Goal: Task Accomplishment & Management: Complete application form

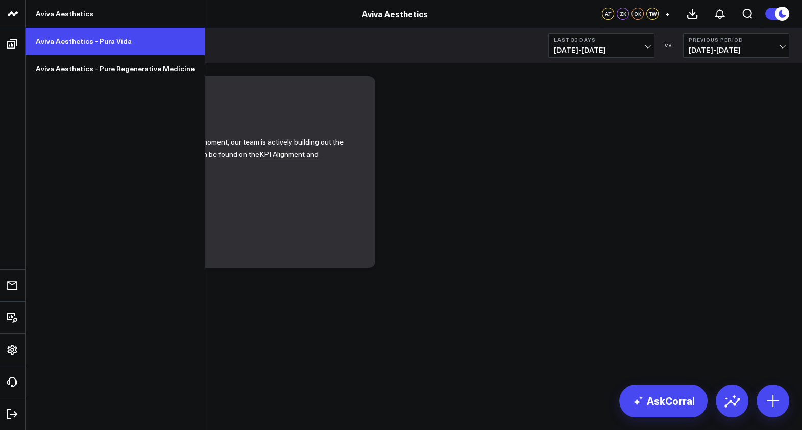
click at [51, 42] on link "Aviva Aesthetics - Pura Vida" at bounding box center [115, 42] width 179 height 28
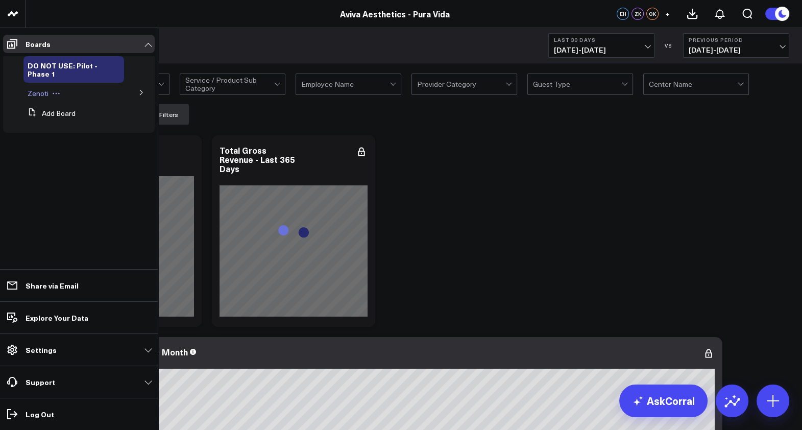
click at [40, 94] on span "Zenoti" at bounding box center [38, 93] width 21 height 10
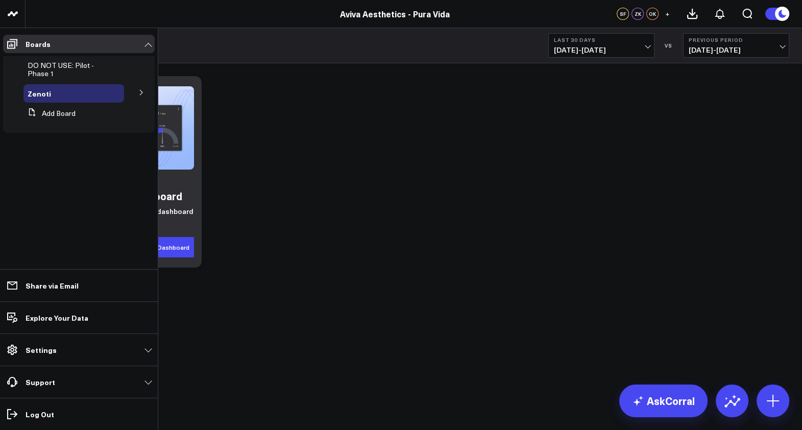
click at [141, 92] on icon at bounding box center [141, 92] width 6 height 6
click at [96, 115] on icon at bounding box center [96, 112] width 8 height 8
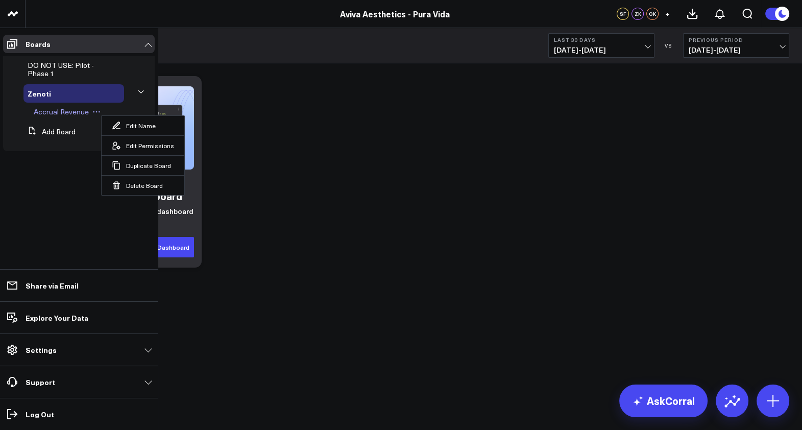
click at [80, 112] on span "Accrual Revenue" at bounding box center [61, 112] width 55 height 10
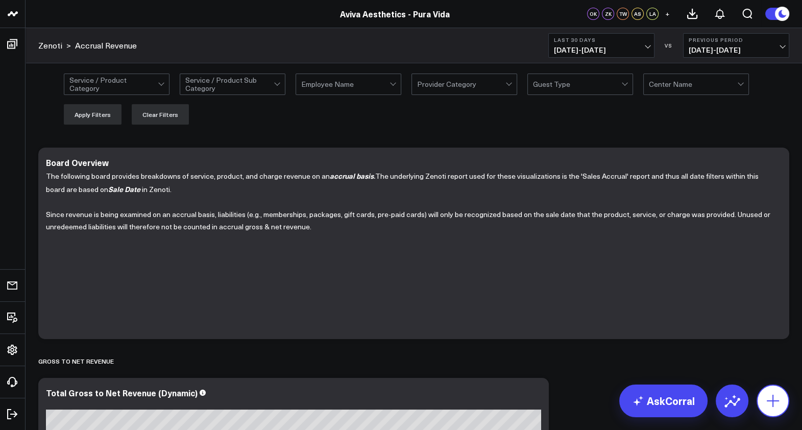
click at [781, 399] on button at bounding box center [772, 400] width 33 height 33
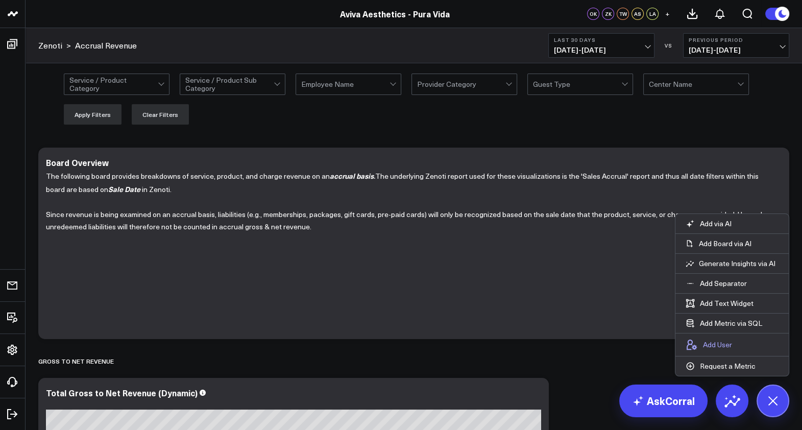
click at [723, 344] on p "Add User" at bounding box center [717, 344] width 29 height 9
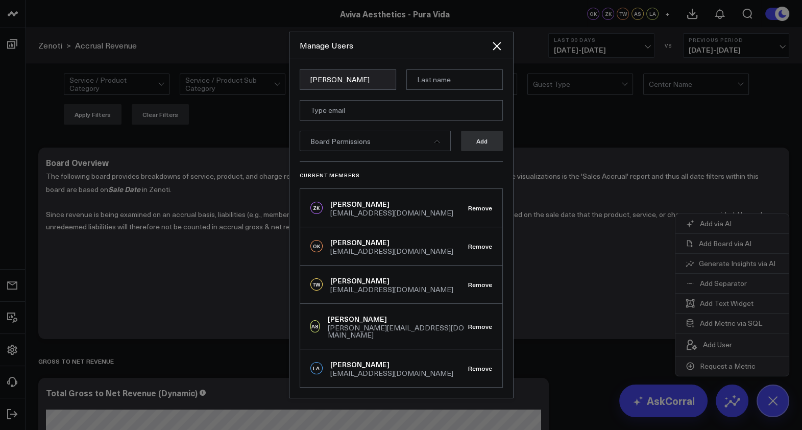
type input "Emily"
paste input "ehartsell@avivaaesthetics.com"
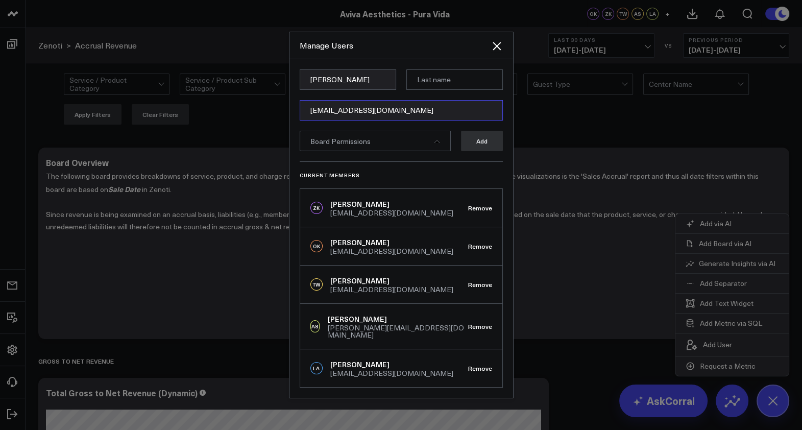
type input "ehartsell@avivaaesthetics.com"
click at [448, 84] on input at bounding box center [454, 79] width 96 height 20
type input "Hartsell"
click at [439, 141] on div "Board Permissions" at bounding box center [375, 141] width 151 height 20
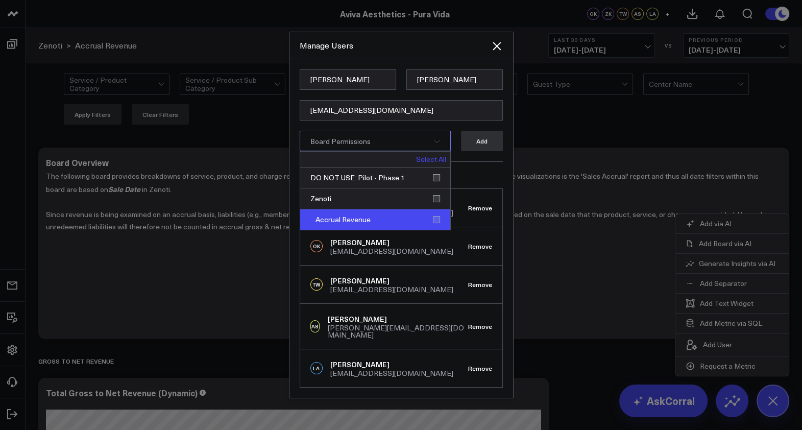
click at [437, 222] on div "Accrual Revenue" at bounding box center [375, 219] width 150 height 20
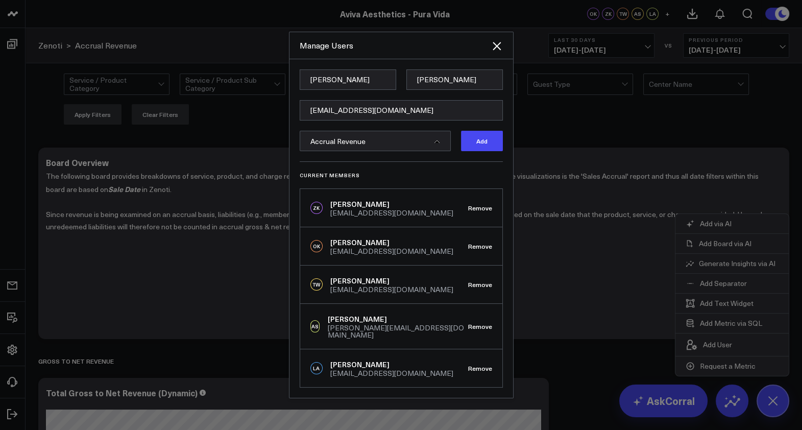
click at [477, 161] on form "Emily Hartsell ehartsell@avivaaesthetics.com Accrual Revenue Add" at bounding box center [401, 115] width 203 height 92
click at [482, 145] on button "Add" at bounding box center [482, 141] width 42 height 20
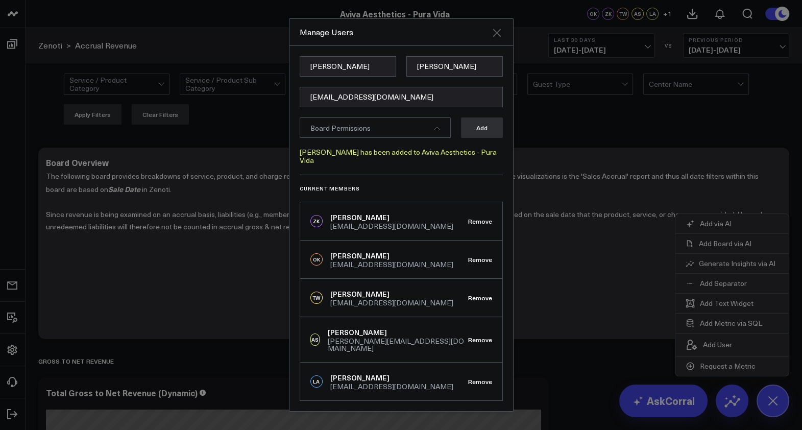
click at [496, 39] on icon "Close" at bounding box center [496, 33] width 12 height 12
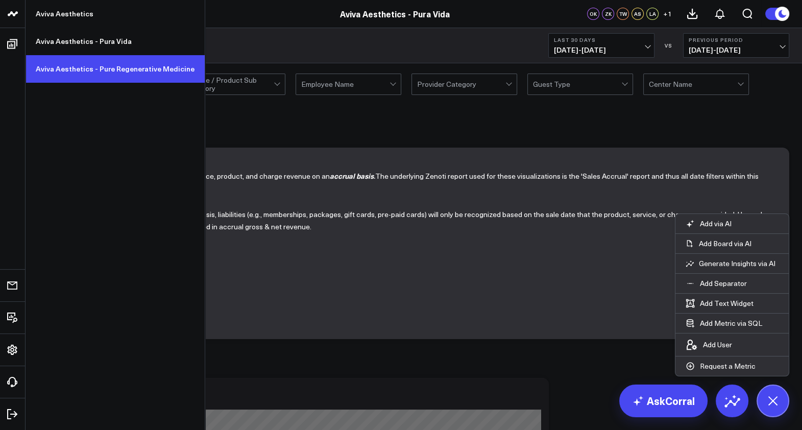
click at [71, 67] on link "Aviva Aesthetics - Pure Regenerative Medicine" at bounding box center [115, 69] width 179 height 28
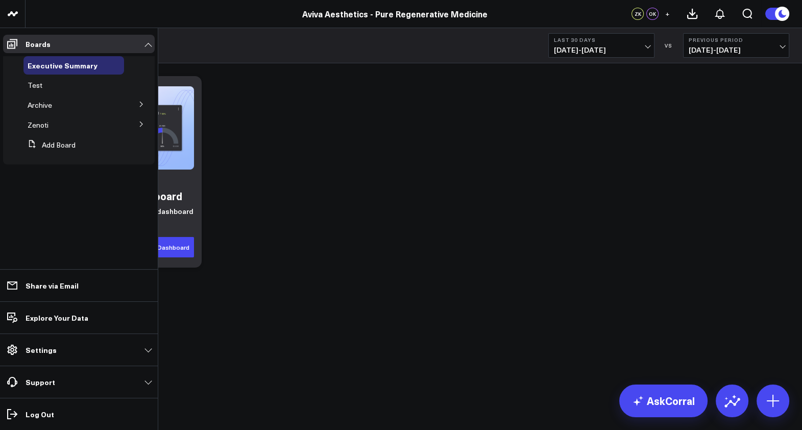
click at [142, 125] on icon at bounding box center [141, 124] width 6 height 6
click at [77, 142] on span "Accrual Revenue" at bounding box center [61, 143] width 55 height 10
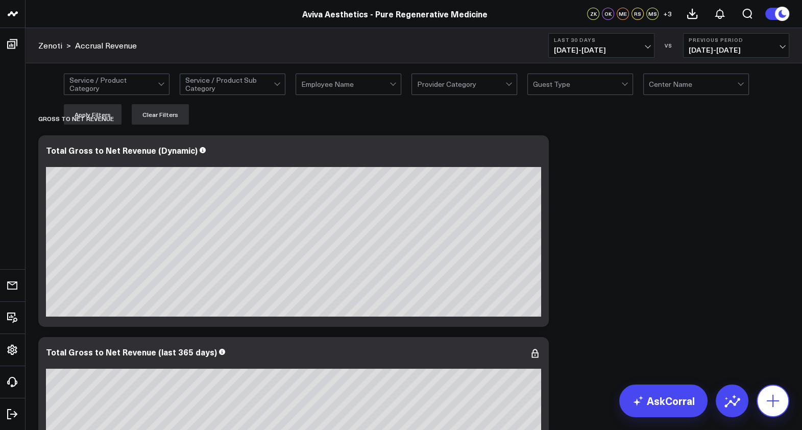
click at [772, 399] on icon at bounding box center [772, 400] width 12 height 12
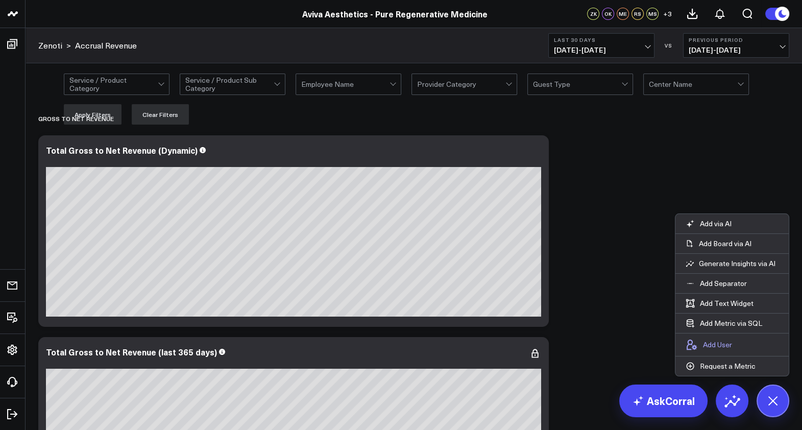
click at [717, 342] on p "Add User" at bounding box center [717, 344] width 29 height 9
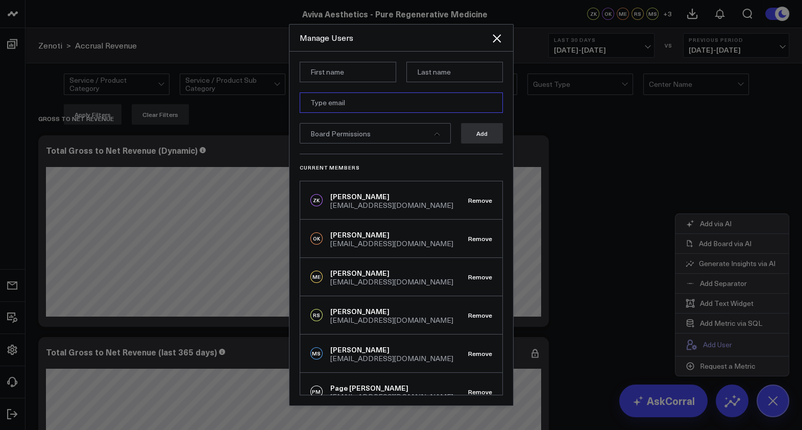
paste input "ehartsell@avivaaesthetics.com"
type input "ehartsell@avivaaesthetics.com"
type input "Emily"
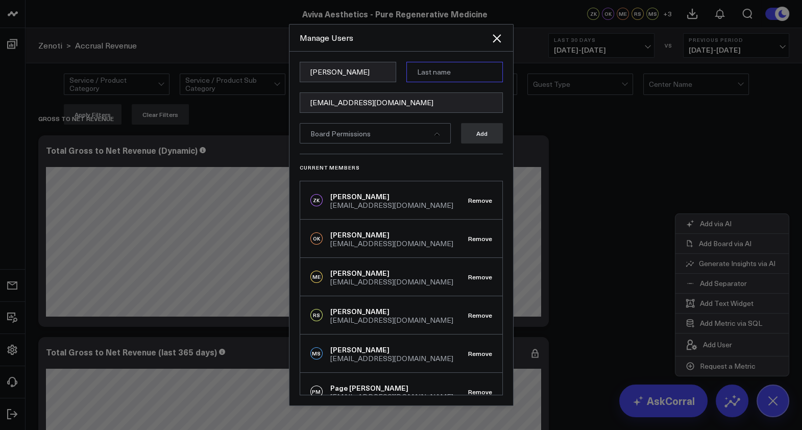
type input "Hartsell"
type input "ehartsell@avivaaesthetics.com"
click at [436, 134] on icon at bounding box center [436, 134] width 5 height 3
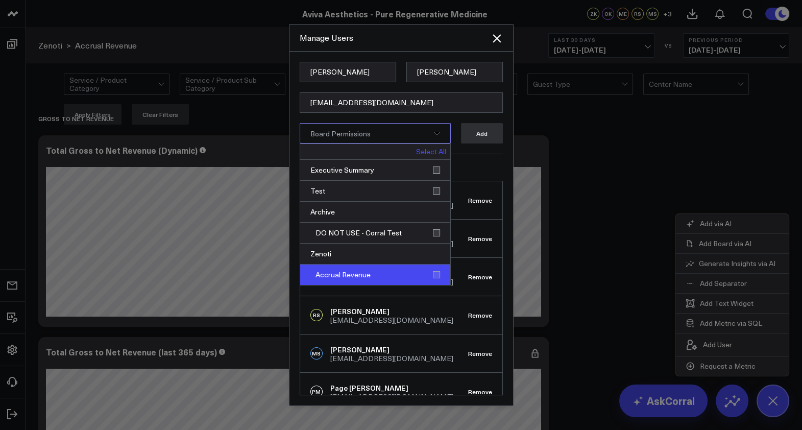
click at [438, 274] on div "Accrual Revenue" at bounding box center [375, 274] width 150 height 20
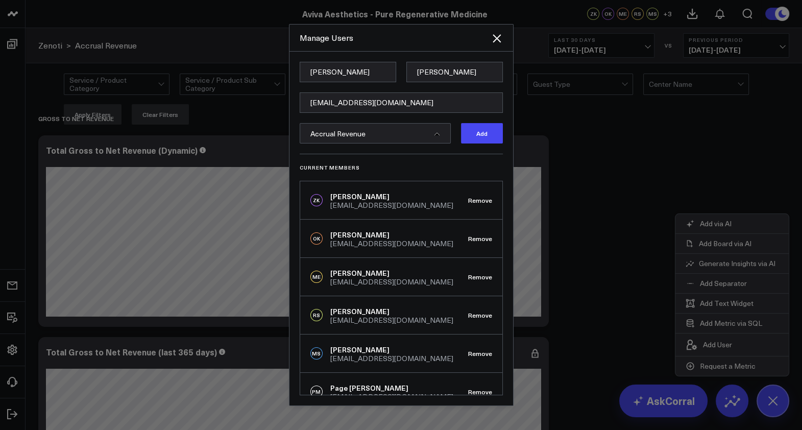
click at [483, 160] on div "Current Members ZK Zachary Katsulis zkatsulis@duneglasscapital.com Remove OK Om…" at bounding box center [401, 274] width 203 height 241
click at [480, 127] on button "Add" at bounding box center [482, 133] width 42 height 20
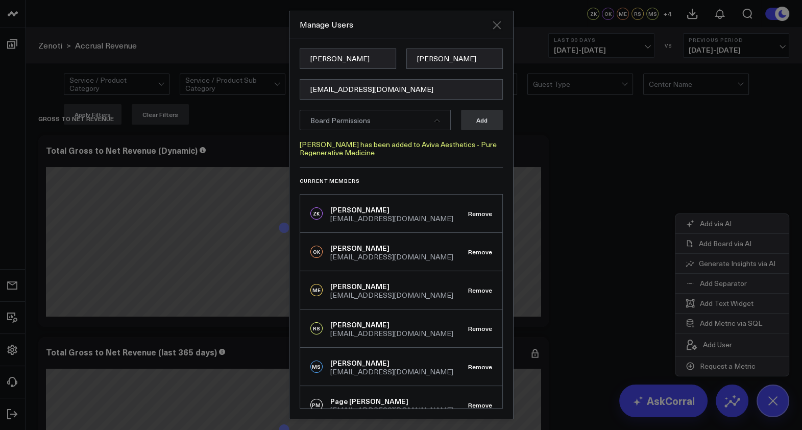
click at [496, 26] on icon "Close" at bounding box center [496, 25] width 8 height 8
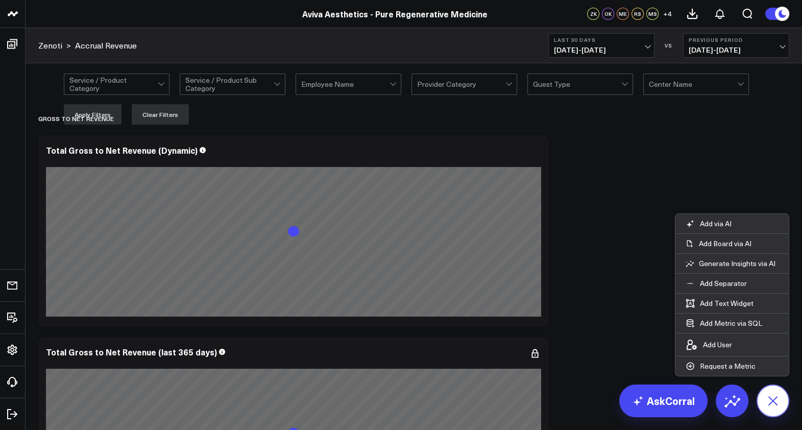
click at [772, 404] on icon at bounding box center [772, 400] width 23 height 23
